Goal: Task Accomplishment & Management: Manage account settings

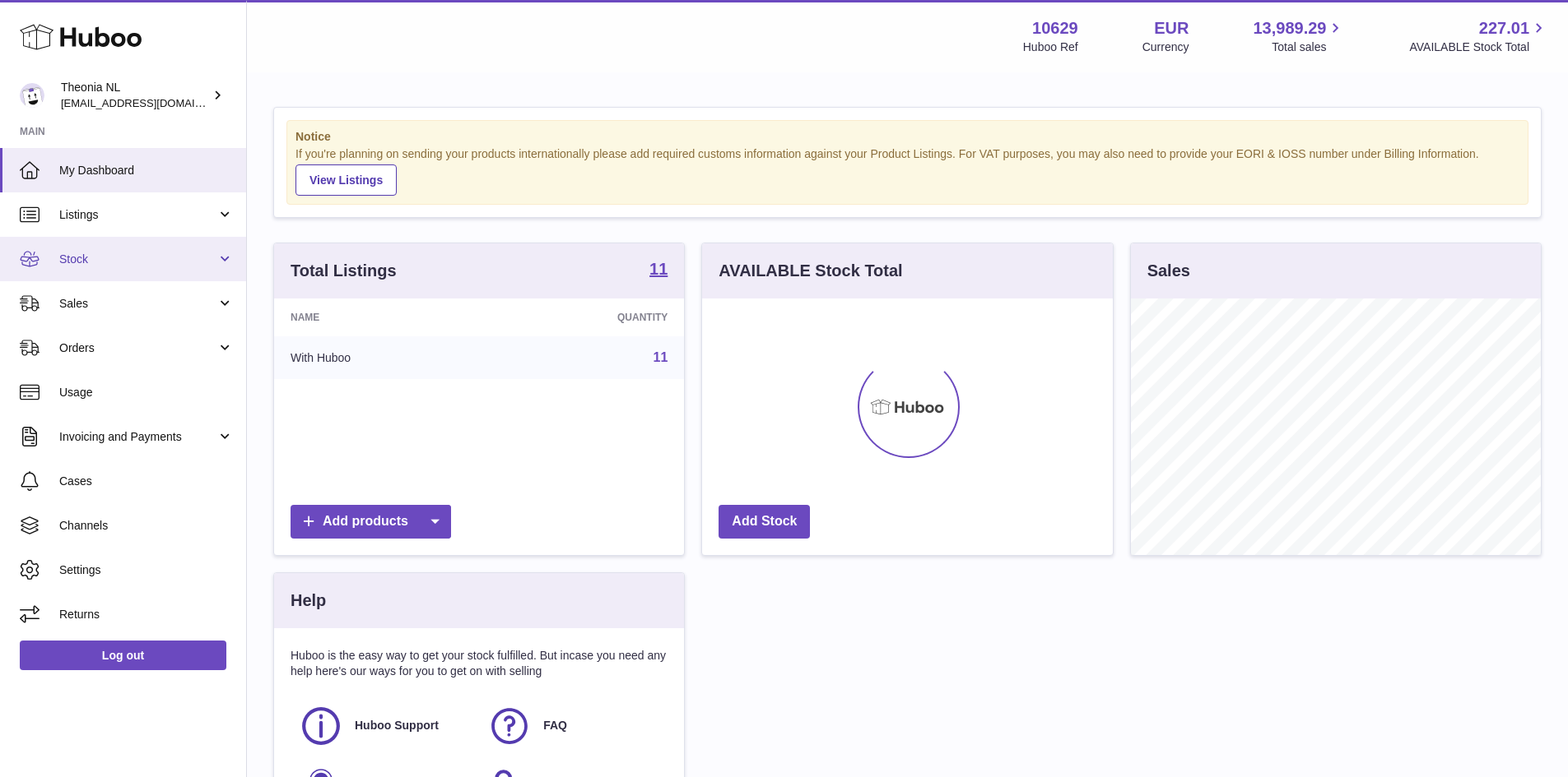
scroll to position [256, 411]
click at [139, 316] on link "Sales" at bounding box center [122, 303] width 246 height 44
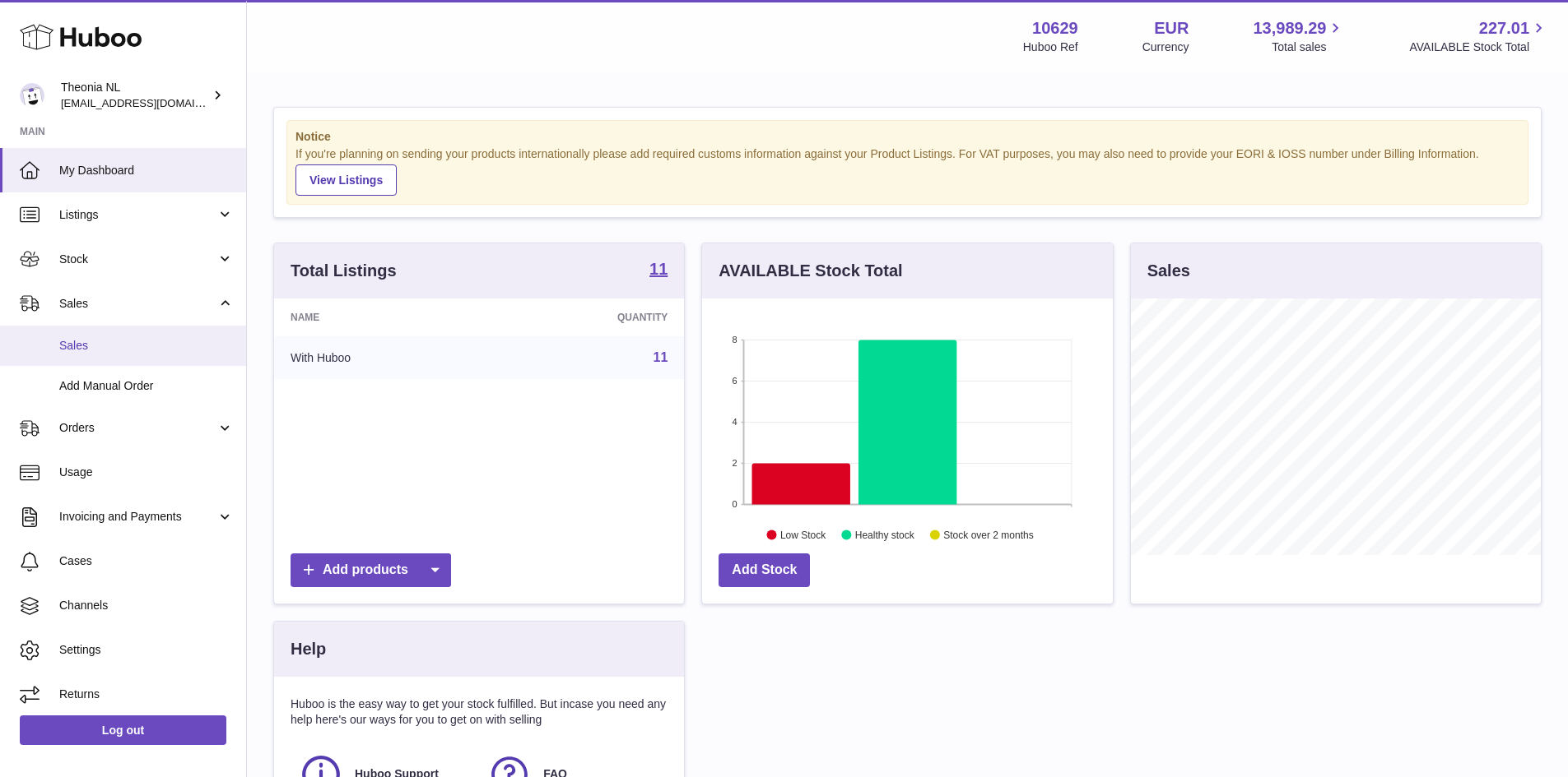
click at [112, 343] on span "Sales" at bounding box center [147, 345] width 174 height 16
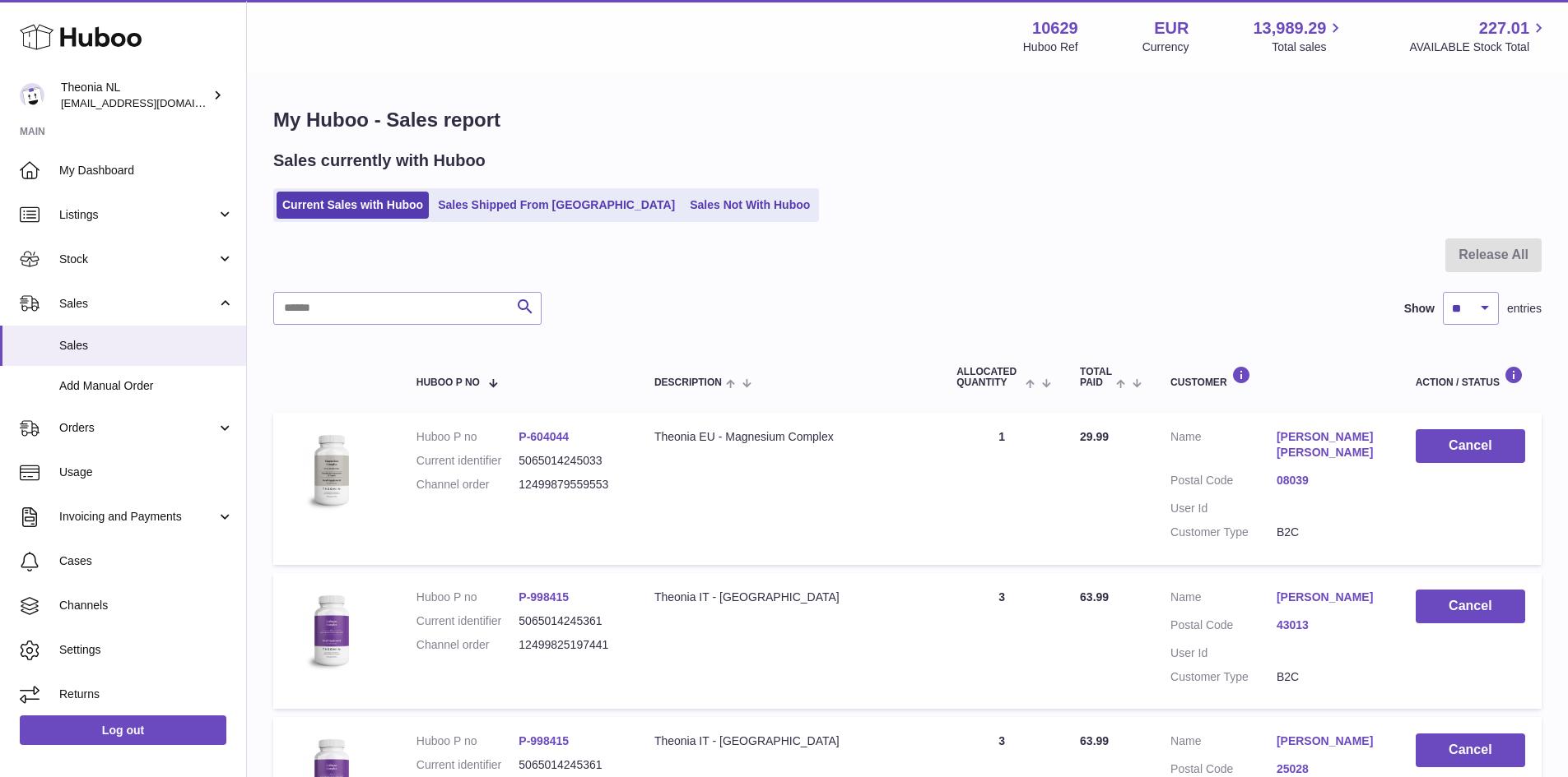
drag, startPoint x: 331, startPoint y: 249, endPoint x: 343, endPoint y: 317, distance: 69.1
click at [331, 249] on div at bounding box center [907, 266] width 1268 height 54
click at [342, 311] on input "text" at bounding box center [408, 308] width 268 height 33
paste input "**********"
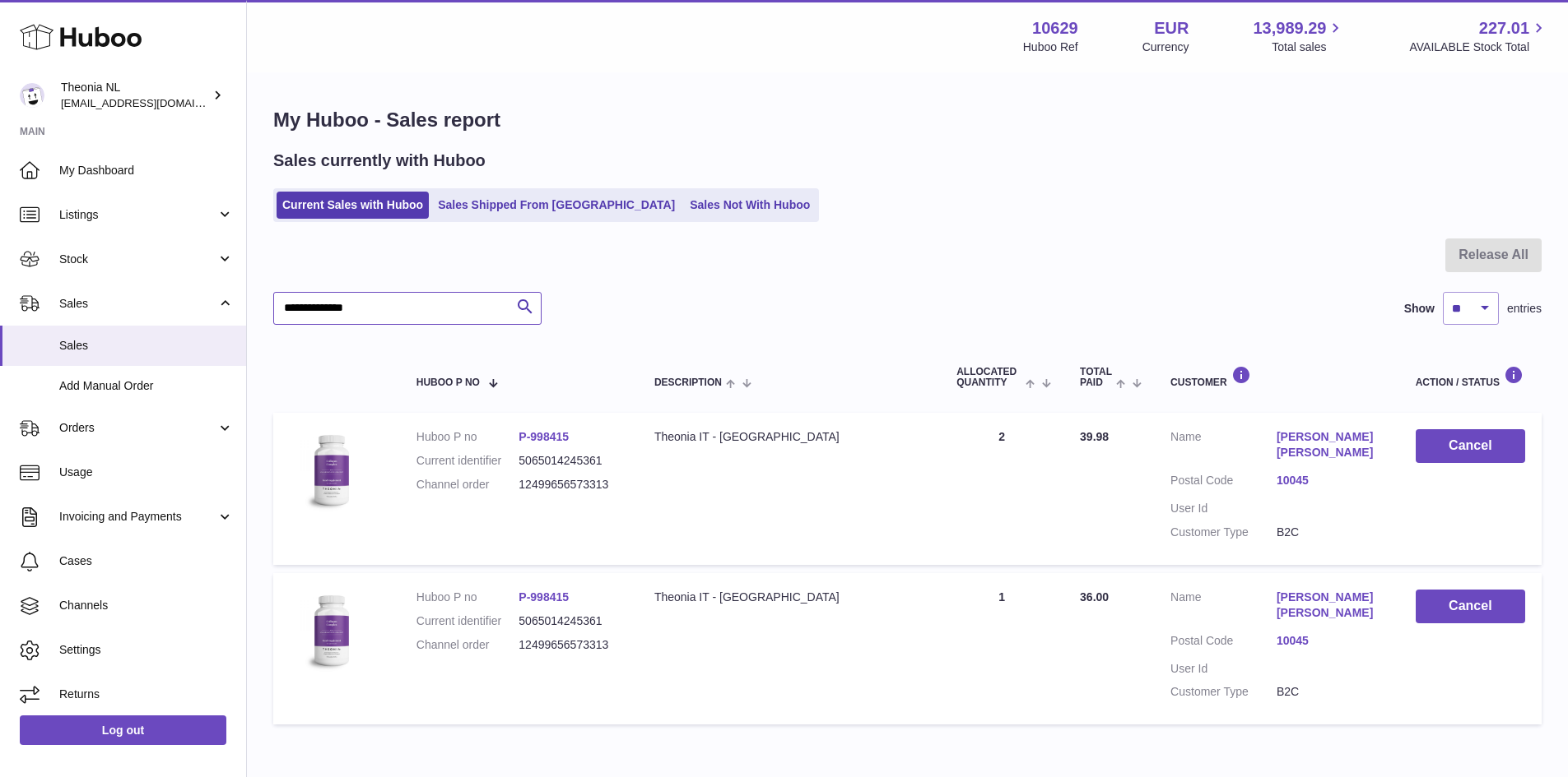
type input "**********"
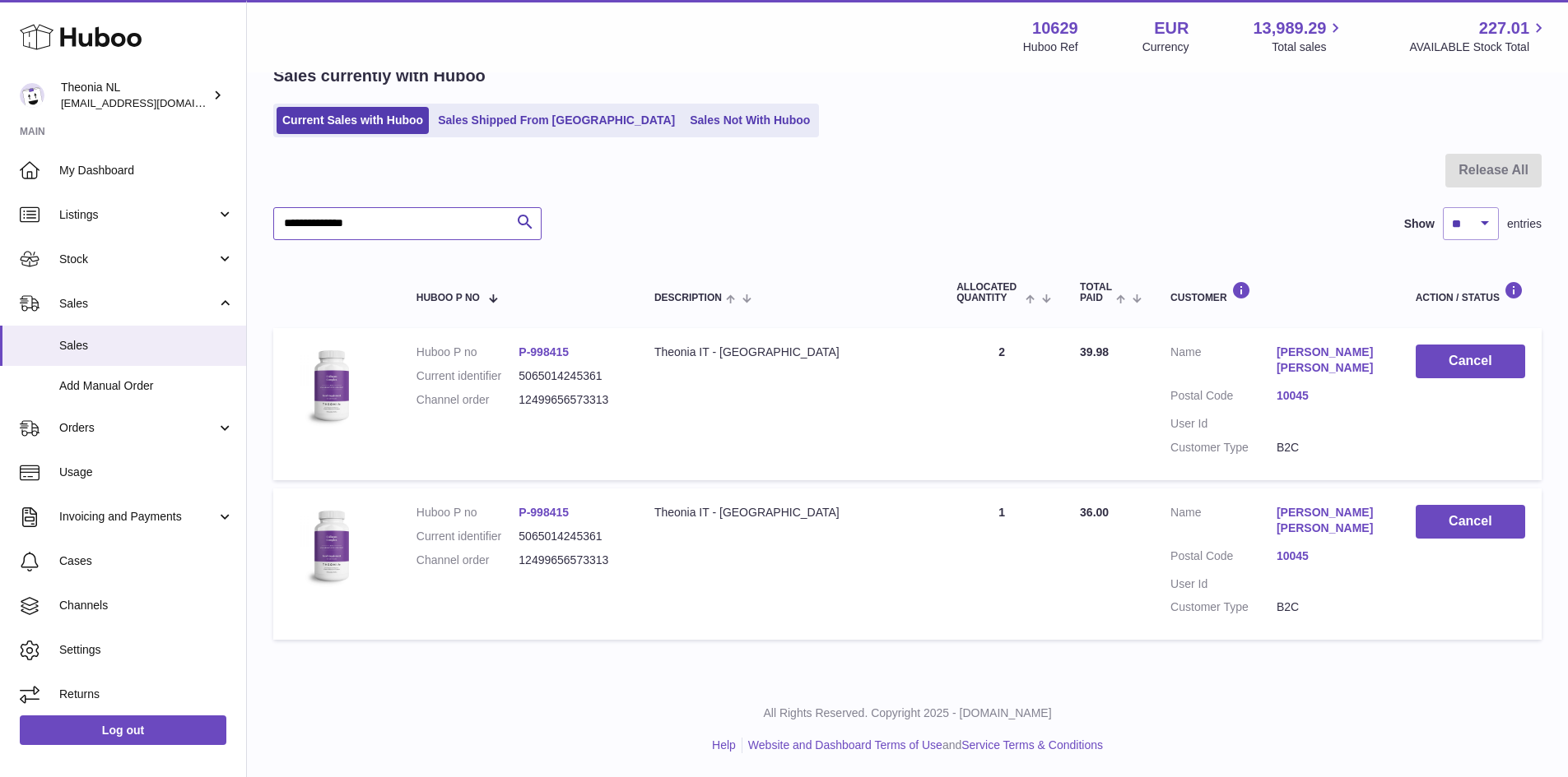
scroll to position [85, 0]
click at [1503, 358] on button "Cancel" at bounding box center [1470, 360] width 110 height 34
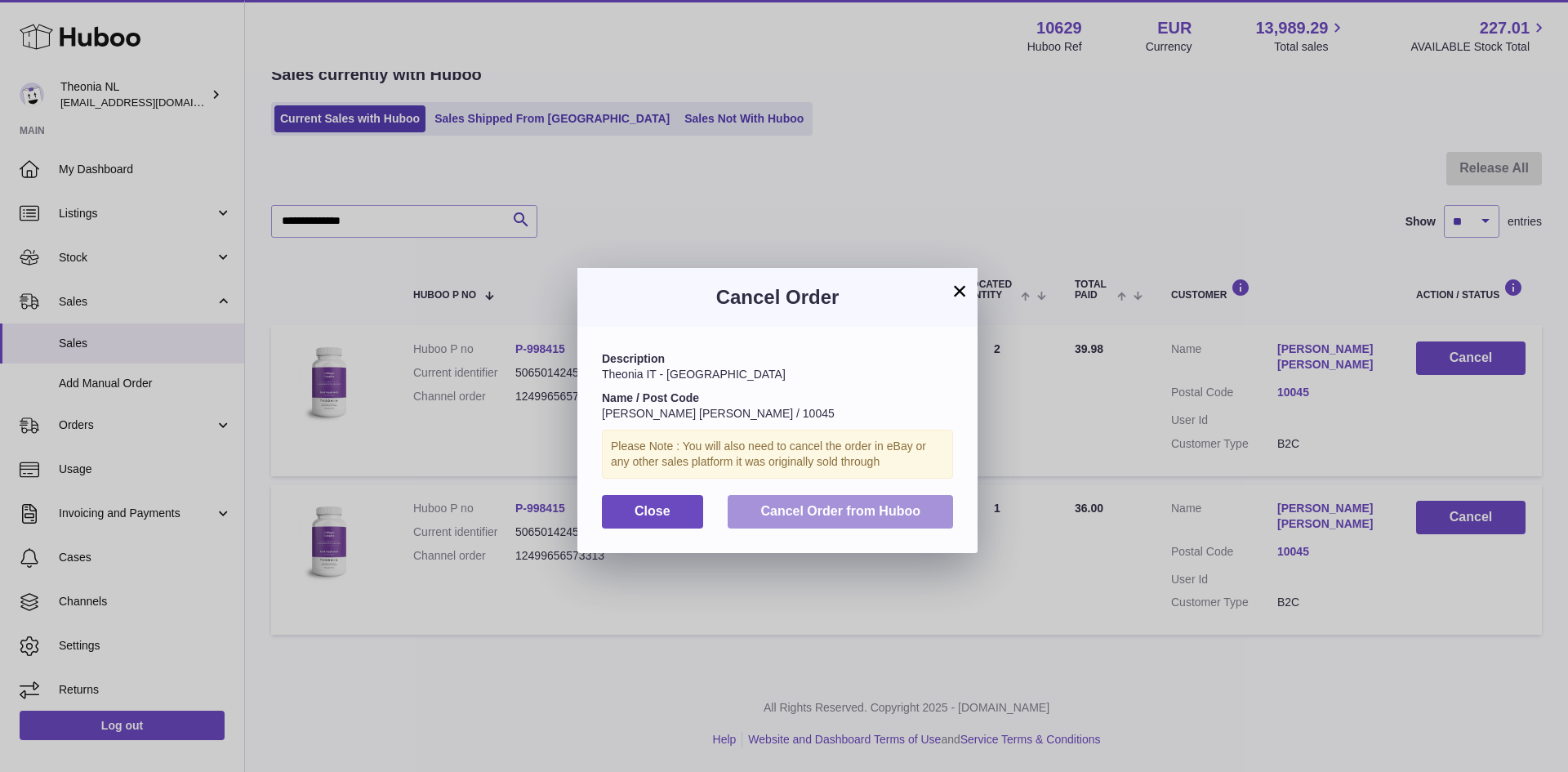
click at [778, 523] on button "Cancel Order from Huboo" at bounding box center [840, 512] width 226 height 33
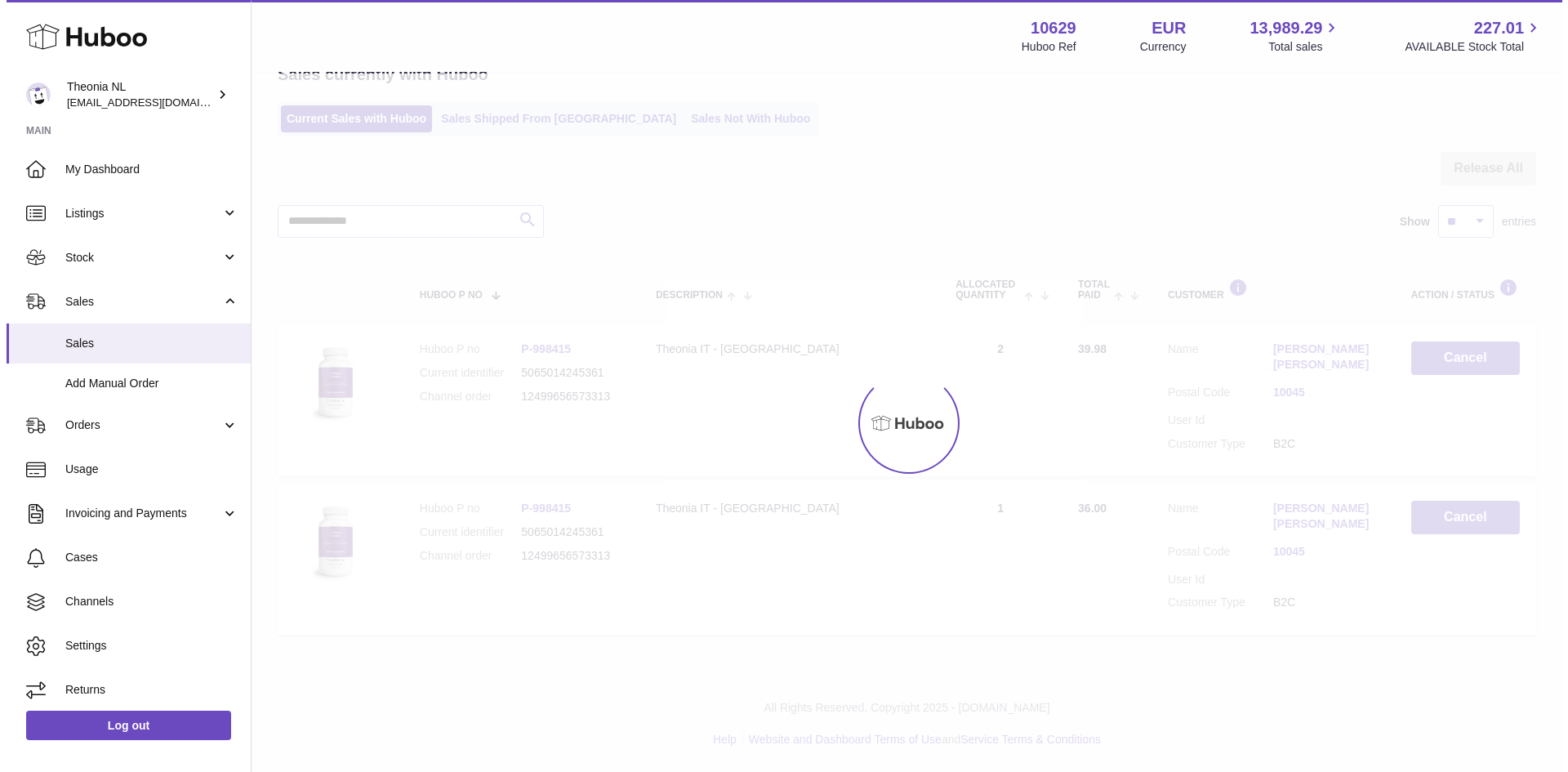
scroll to position [0, 0]
